Goal: Transaction & Acquisition: Purchase product/service

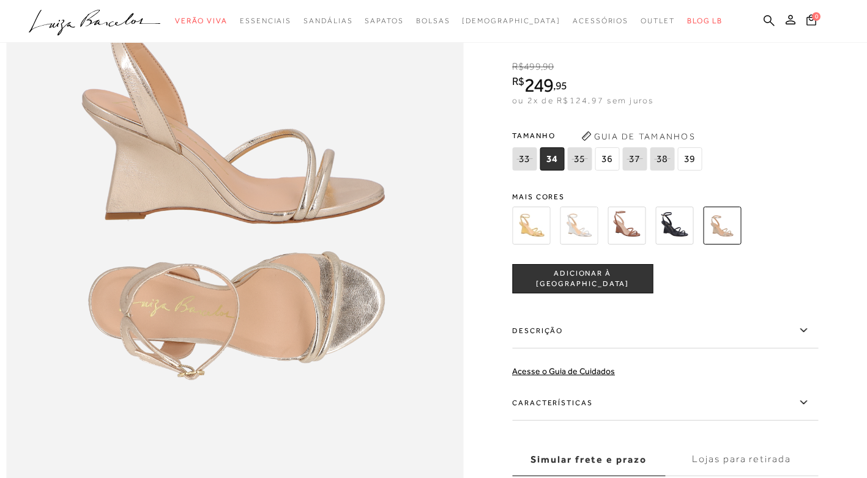
scroll to position [795, 0]
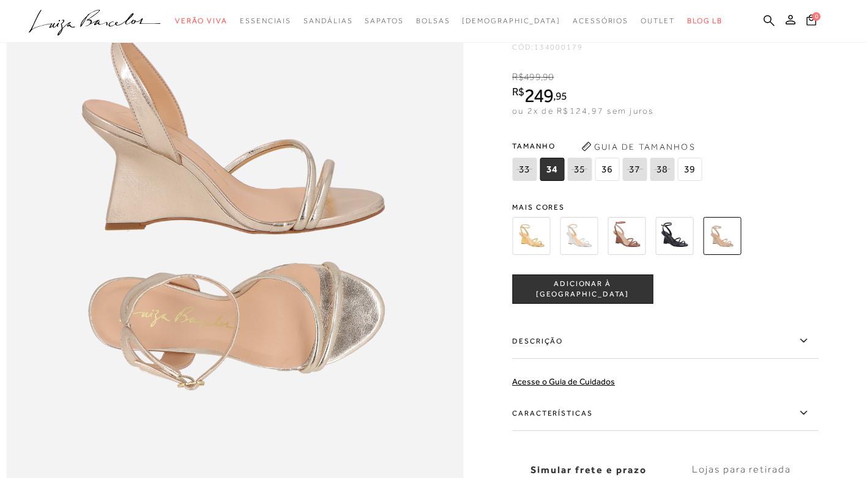
click at [536, 255] on img at bounding box center [531, 236] width 38 height 38
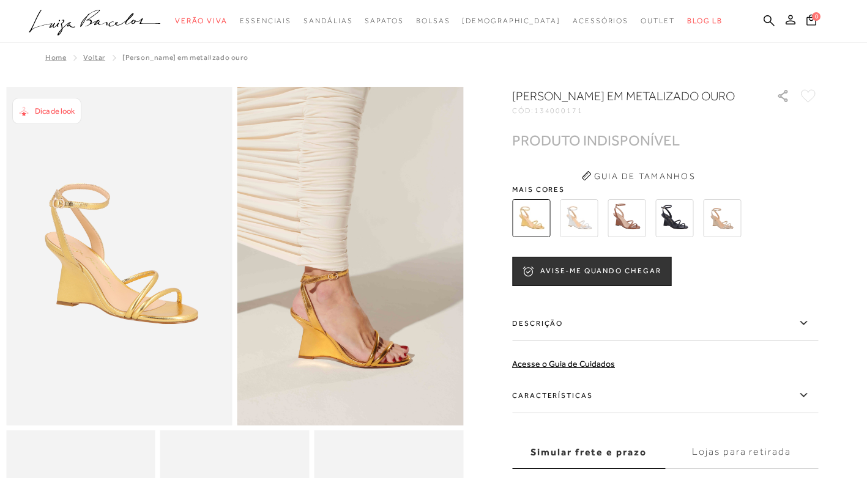
click at [672, 231] on img at bounding box center [674, 218] width 38 height 38
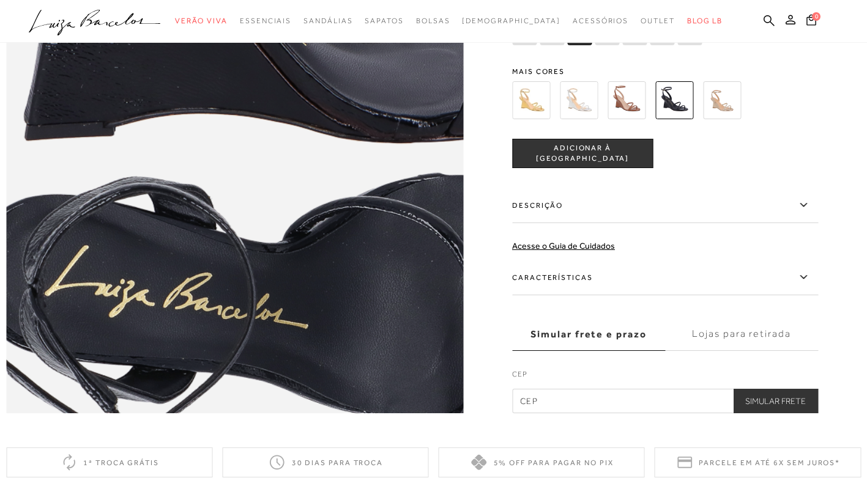
scroll to position [917, 0]
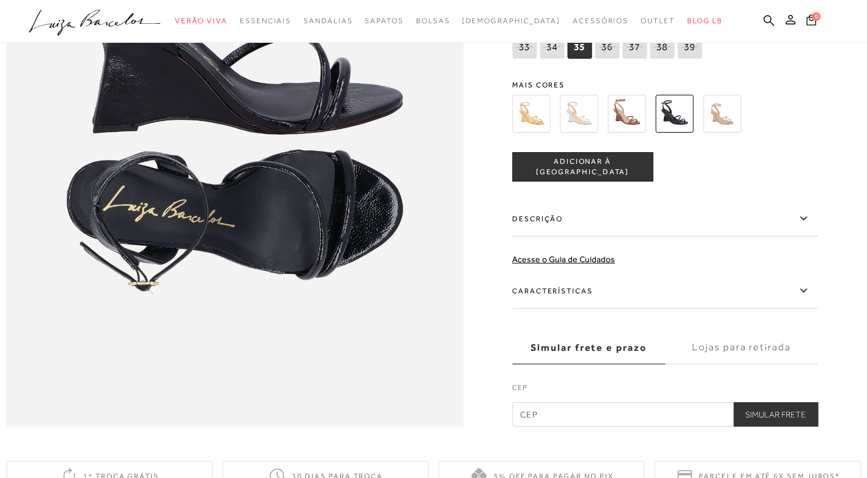
click at [741, 133] on img at bounding box center [722, 114] width 38 height 38
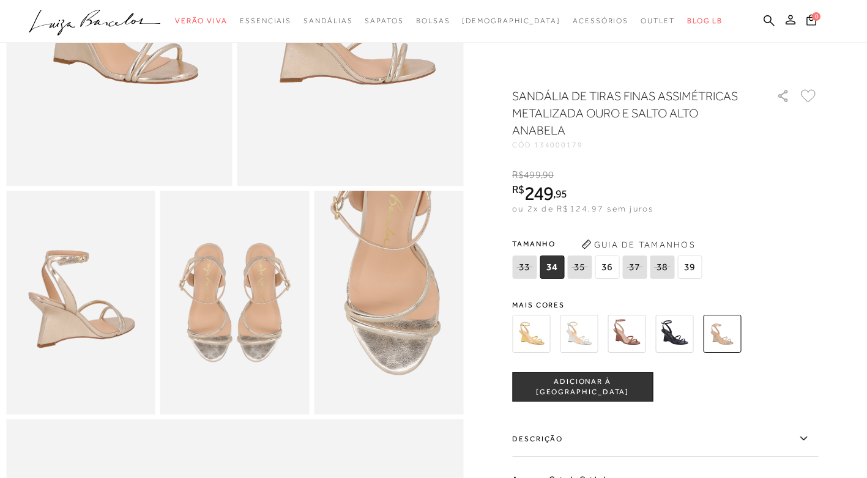
scroll to position [61, 0]
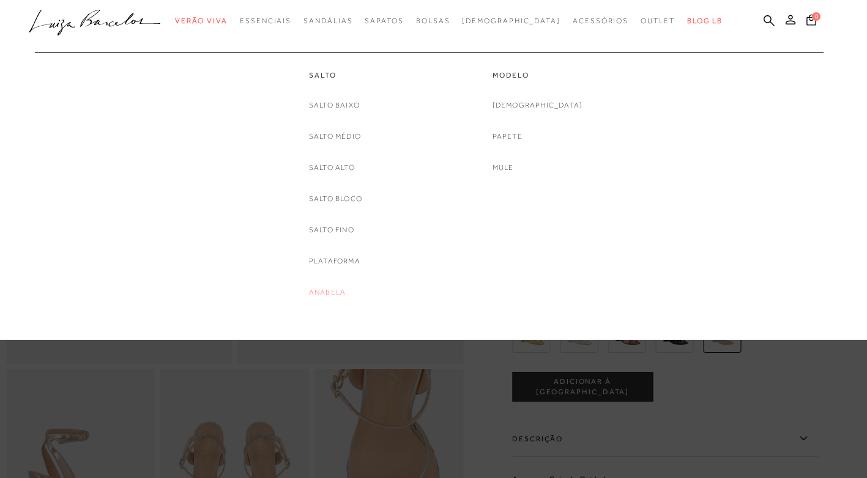
click at [327, 293] on link "Anabela" at bounding box center [327, 292] width 37 height 13
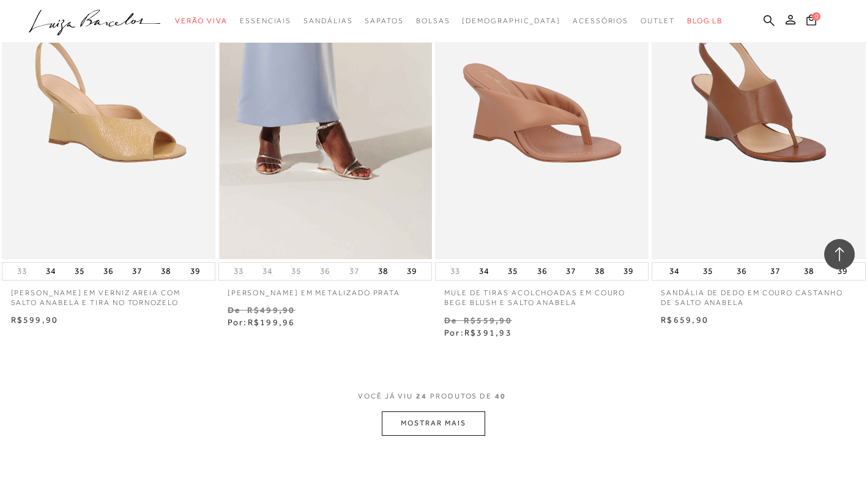
scroll to position [2202, 0]
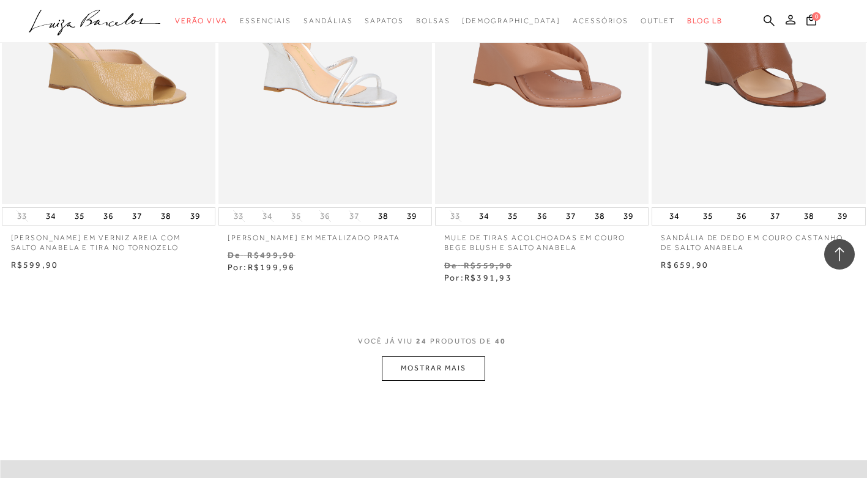
click at [459, 375] on button "MOSTRAR MAIS" at bounding box center [433, 369] width 103 height 24
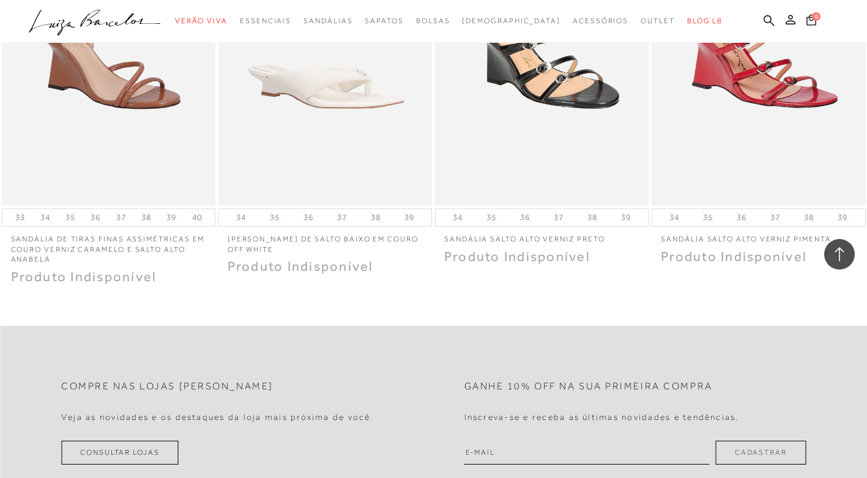
scroll to position [3975, 0]
